Goal: Task Accomplishment & Management: Use online tool/utility

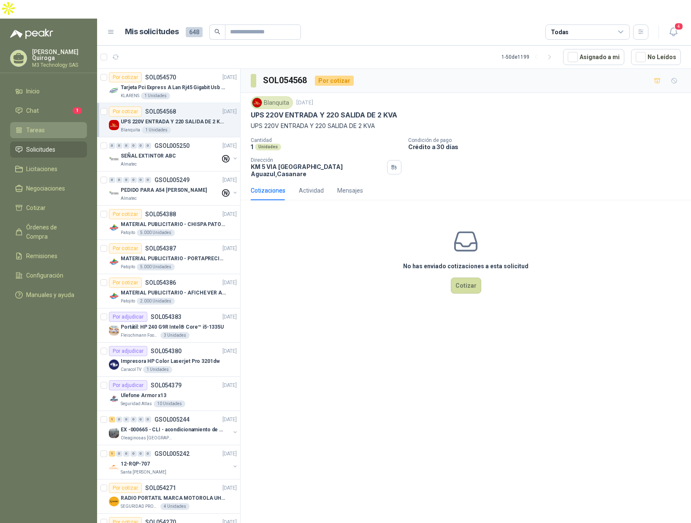
click at [43, 125] on span "Tareas" at bounding box center [35, 129] width 19 height 9
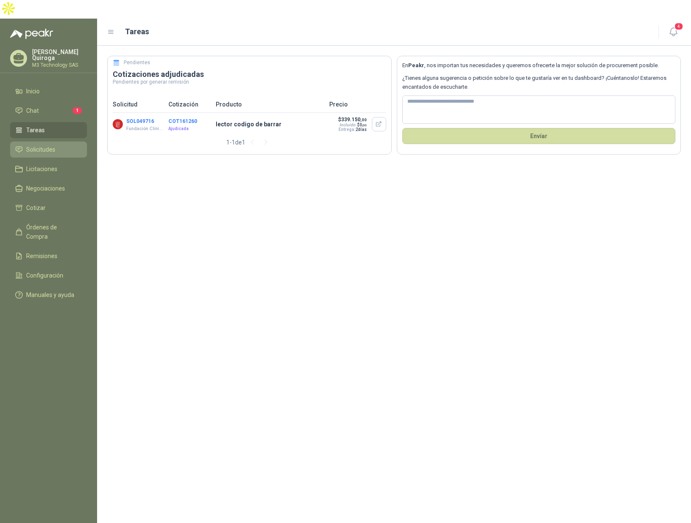
click at [46, 145] on span "Solicitudes" at bounding box center [40, 149] width 29 height 9
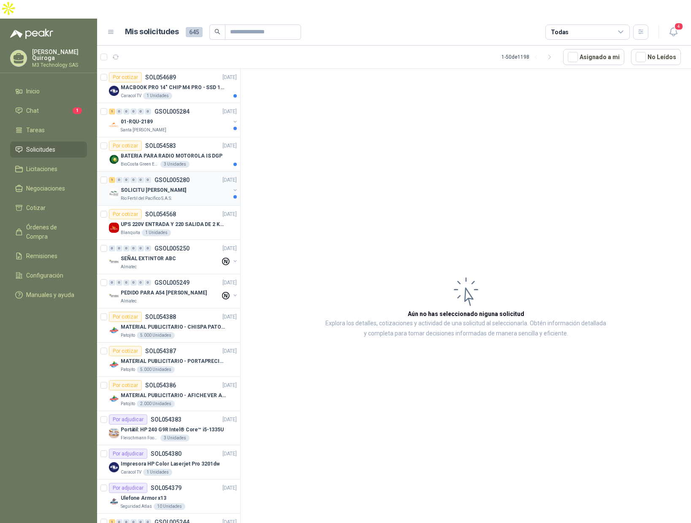
click at [203, 195] on div "Rio Fertil del Pacífico S.A.S." at bounding box center [175, 198] width 109 height 7
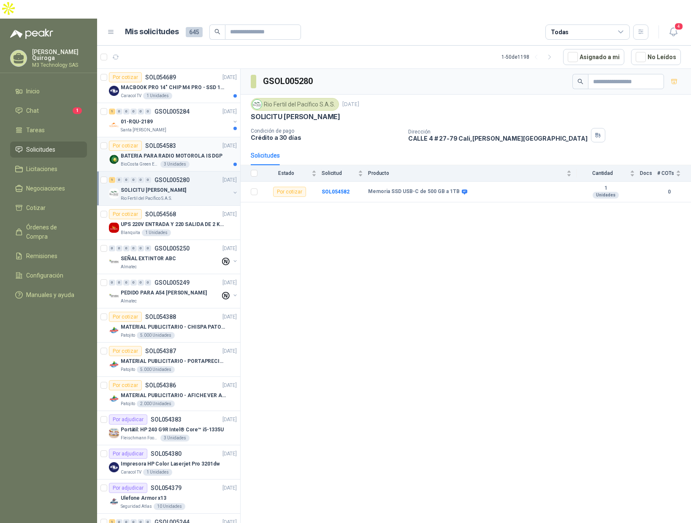
click at [191, 137] on article "Por cotizar SOL054583 [DATE] BATERIA PARA RADIO MOTOROLA IS DGP BioCosta [PERSO…" at bounding box center [168, 154] width 143 height 34
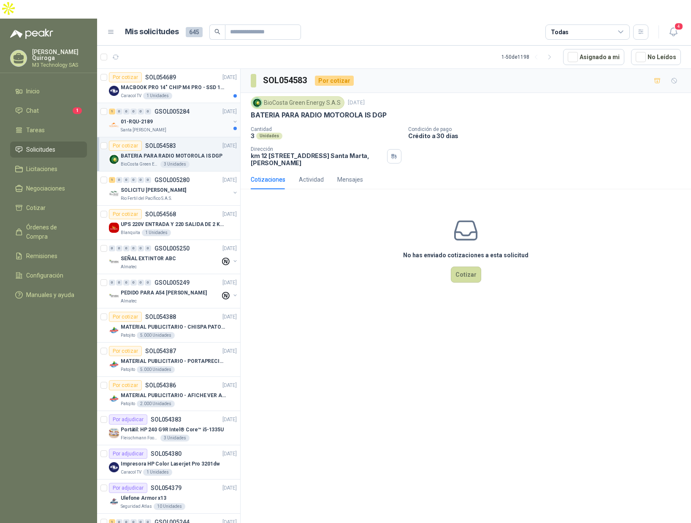
click at [179, 117] on div "01-RQU-2189" at bounding box center [175, 122] width 109 height 10
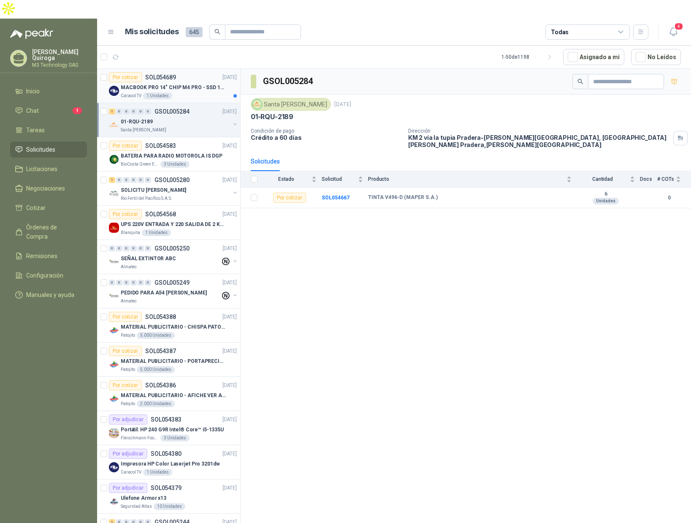
click at [203, 92] on div "Caracol TV 1 Unidades" at bounding box center [179, 95] width 116 height 7
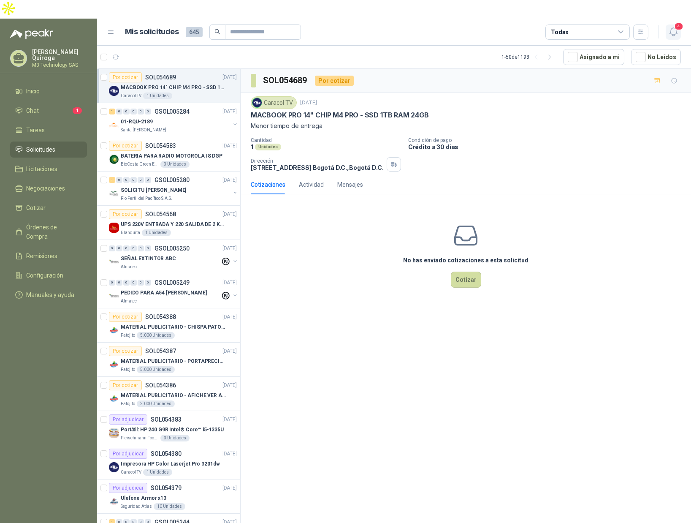
click at [675, 27] on icon "button" at bounding box center [674, 32] width 11 height 11
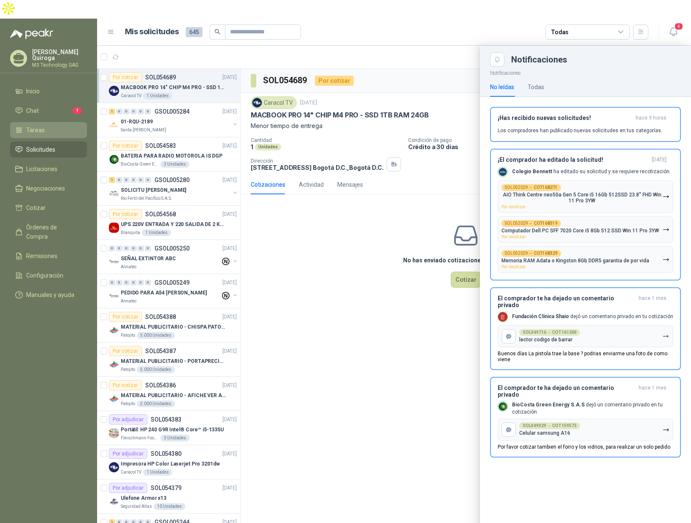
click at [36, 125] on span "Tareas" at bounding box center [35, 129] width 19 height 9
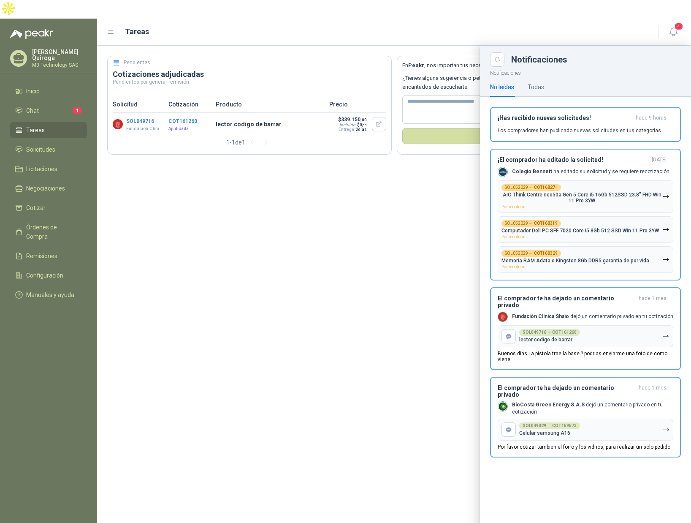
drag, startPoint x: 438, startPoint y: 192, endPoint x: 436, endPoint y: 187, distance: 5.1
click at [437, 189] on div at bounding box center [394, 294] width 594 height 496
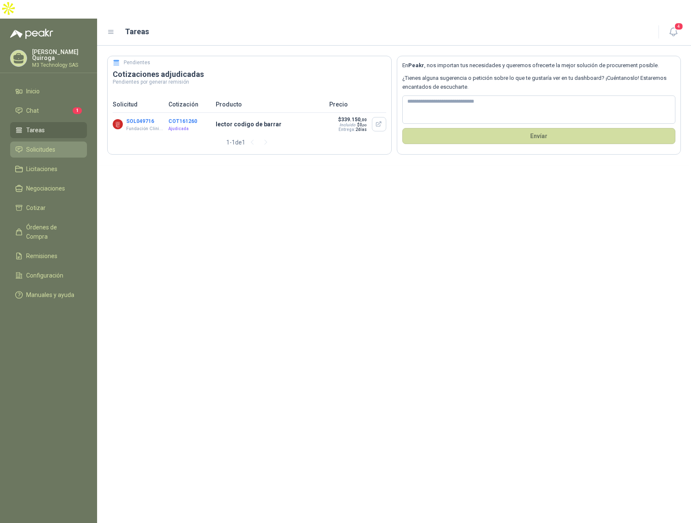
click at [51, 145] on span "Solicitudes" at bounding box center [40, 149] width 29 height 9
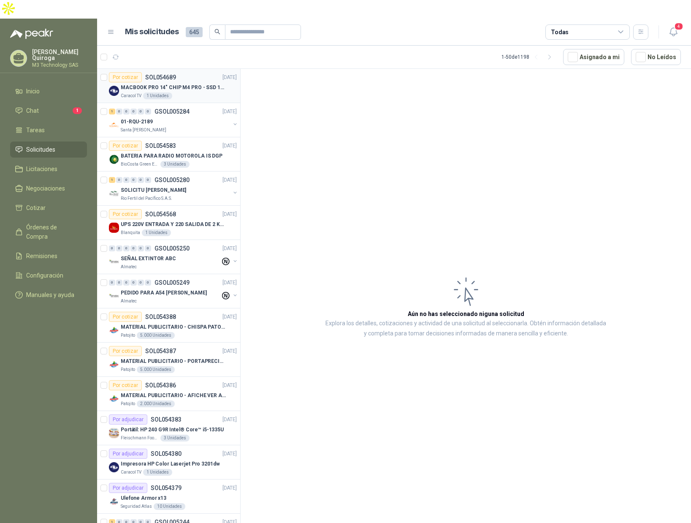
click at [191, 84] on p "MACBOOK PRO 14" CHIP M4 PRO - SSD 1TB RAM 24GB" at bounding box center [173, 88] width 105 height 8
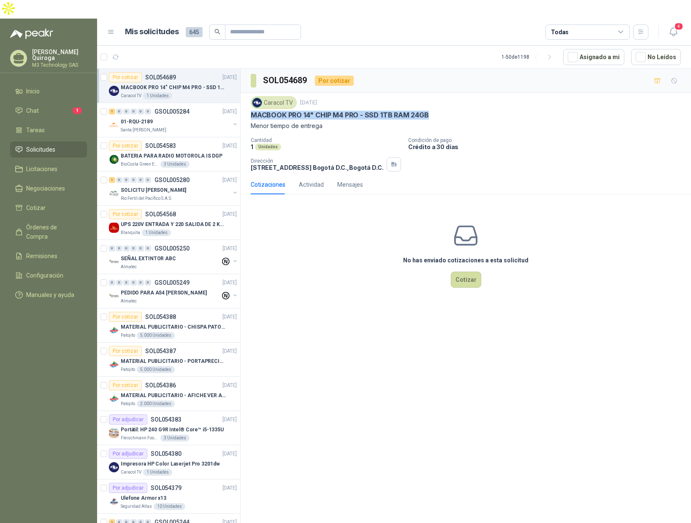
drag, startPoint x: 249, startPoint y: 96, endPoint x: 449, endPoint y: 102, distance: 199.8
click at [445, 101] on div "Caracol TV [DATE] MACBOOK PRO 14" CHIP M4 PRO - SSD 1TB RAM 24GB Menor tiempo d…" at bounding box center [466, 134] width 451 height 82
copy p "MACBOOK PRO 14" CHIP M4 PRO - SSD 1TB RAM 24GB"
click at [347, 287] on div "No has enviado cotizaciones a esta solicitud Cotizar" at bounding box center [466, 255] width 451 height 108
click at [177, 298] on div "Almatec" at bounding box center [171, 301] width 100 height 7
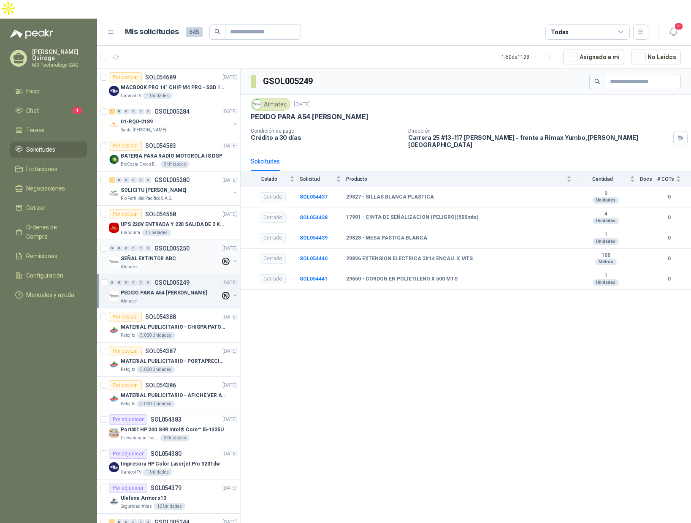
click at [177, 264] on div "Almatec" at bounding box center [171, 267] width 100 height 7
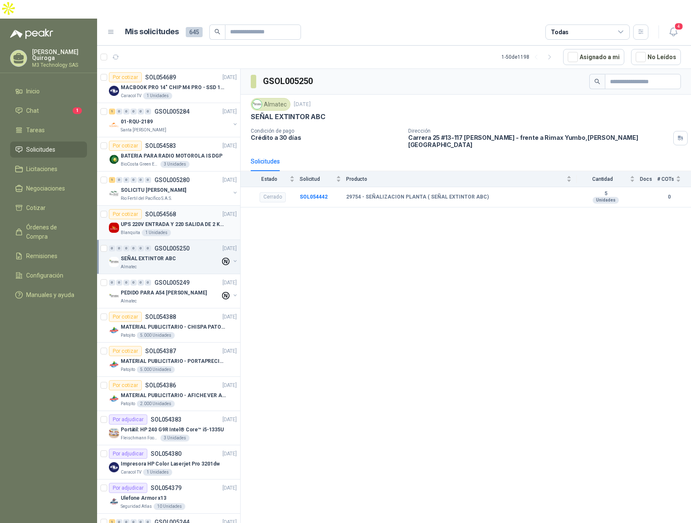
click at [197, 229] on div "Blanquita 1 Unidades" at bounding box center [179, 232] width 116 height 7
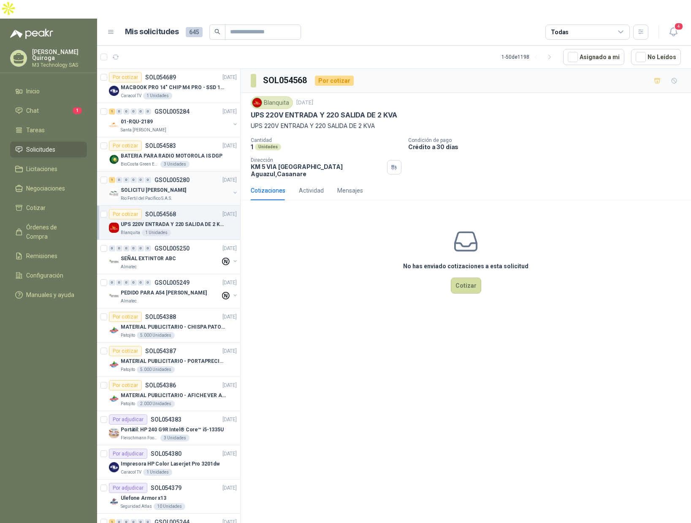
click at [203, 195] on div "Rio Fertil del Pacífico S.A.S." at bounding box center [175, 198] width 109 height 7
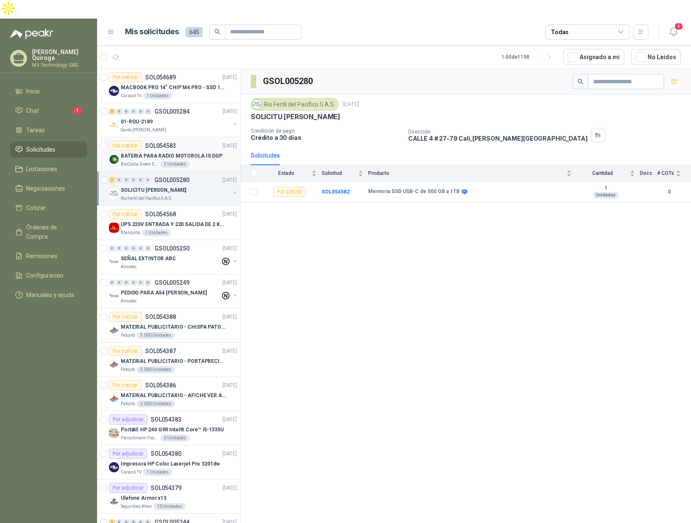
click at [207, 161] on div "BioCosta [PERSON_NAME] Energy S.A.S 3 Unidades" at bounding box center [179, 164] width 116 height 7
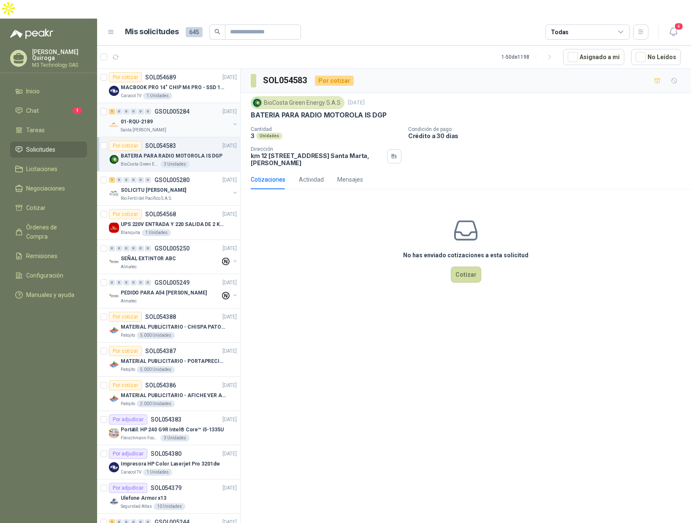
click at [202, 106] on div "1 0 0 0 0 0 GSOL005284 [DATE]" at bounding box center [174, 111] width 130 height 10
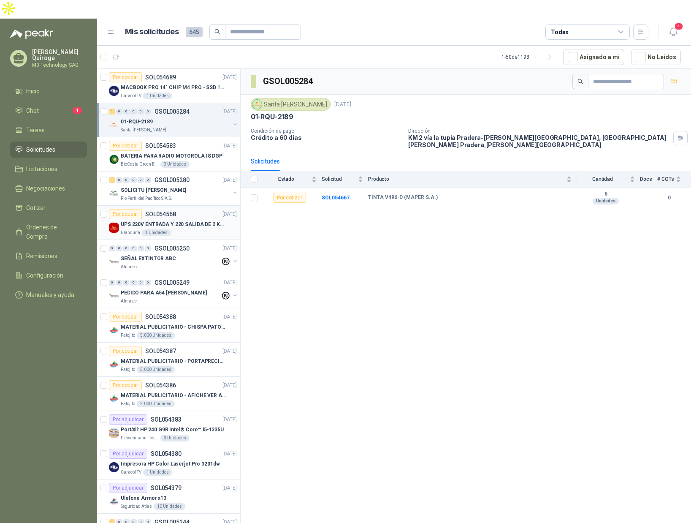
click at [198, 229] on div "Blanquita 1 Unidades" at bounding box center [179, 232] width 116 height 7
